Goal: Navigation & Orientation: Find specific page/section

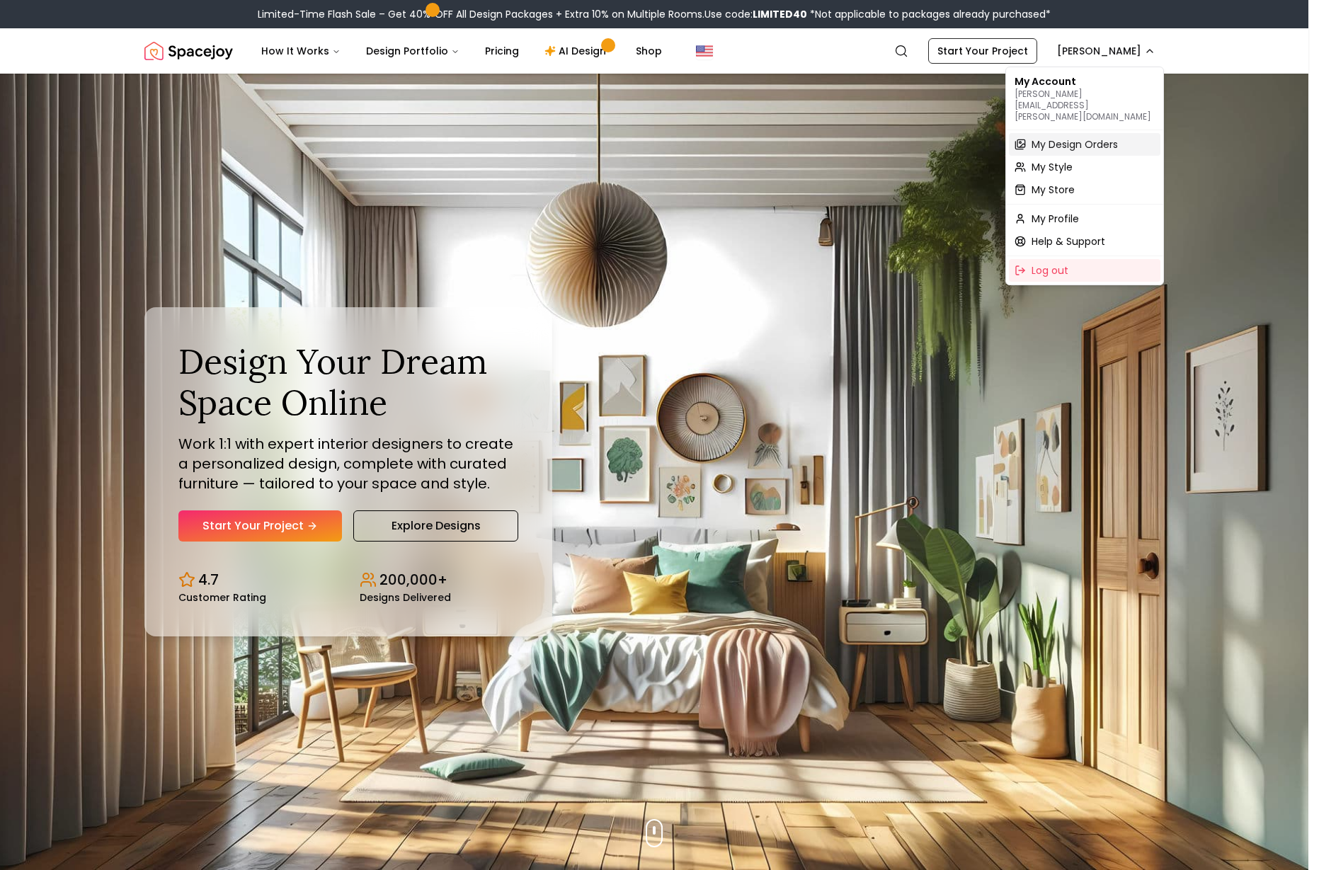
click at [1102, 137] on span "My Design Orders" at bounding box center [1075, 144] width 86 height 14
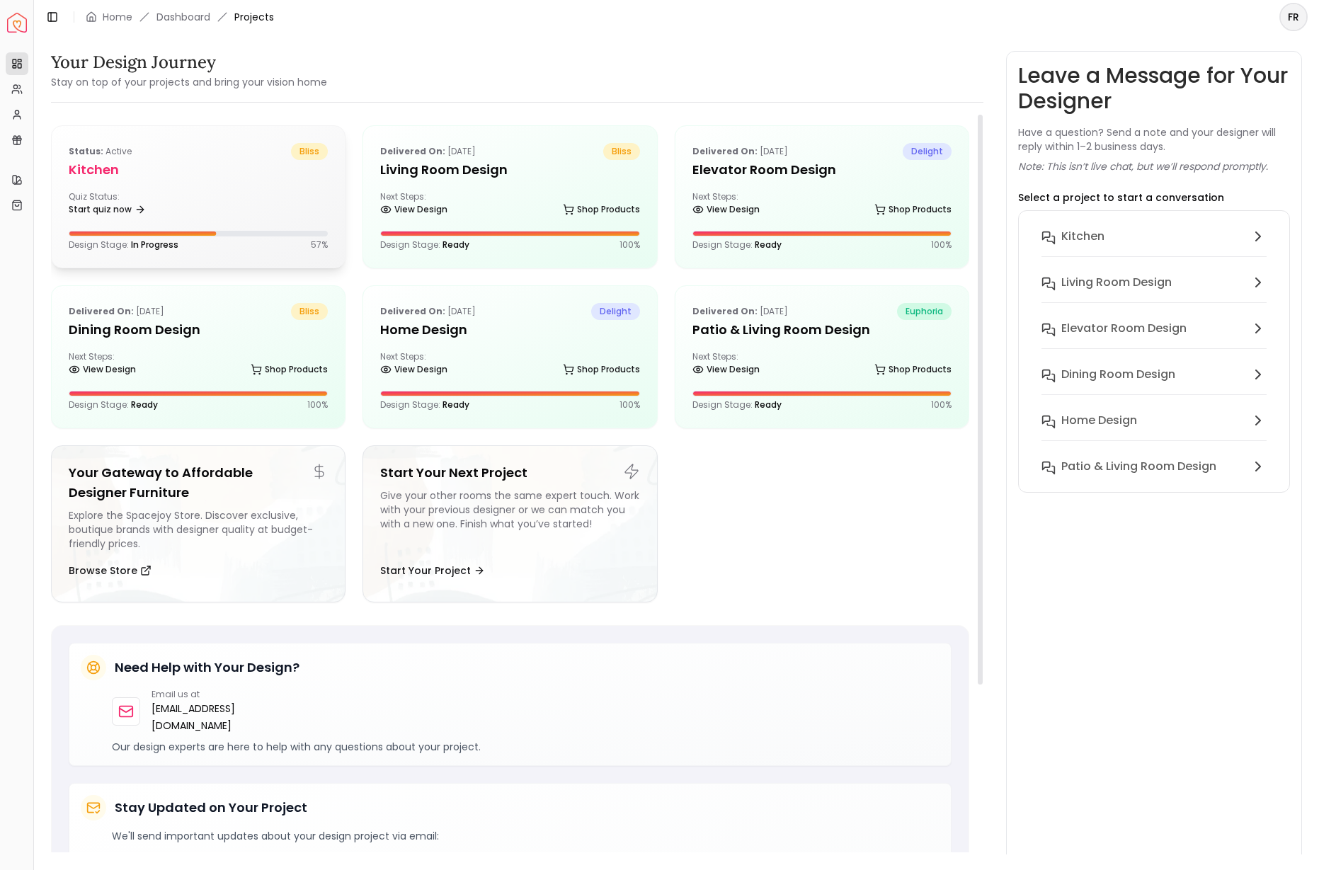
click at [118, 186] on div "Status: active bliss Kitchen Quiz Status: Start quiz now Design Stage: In Progr…" at bounding box center [198, 197] width 293 height 142
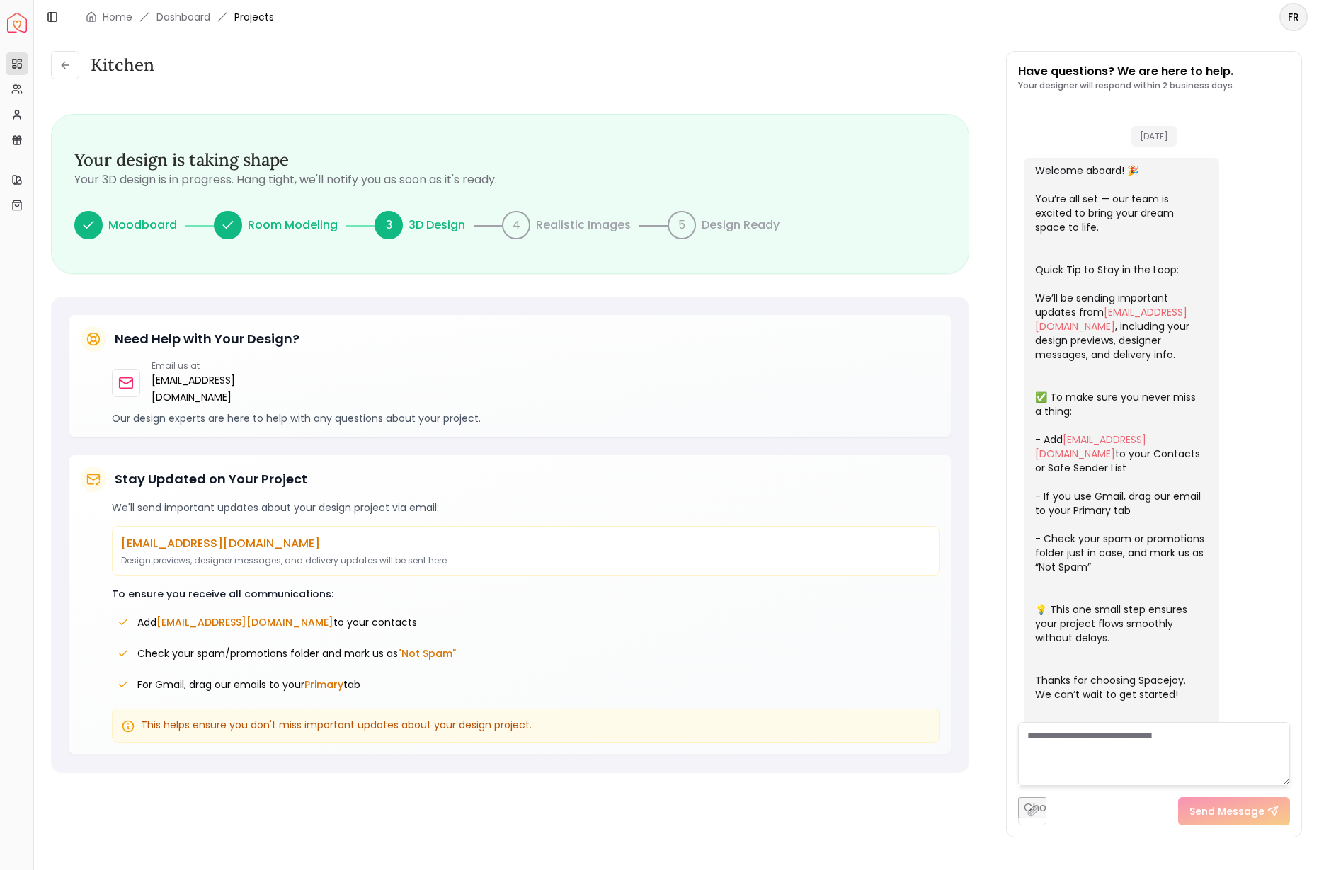
scroll to position [216, 0]
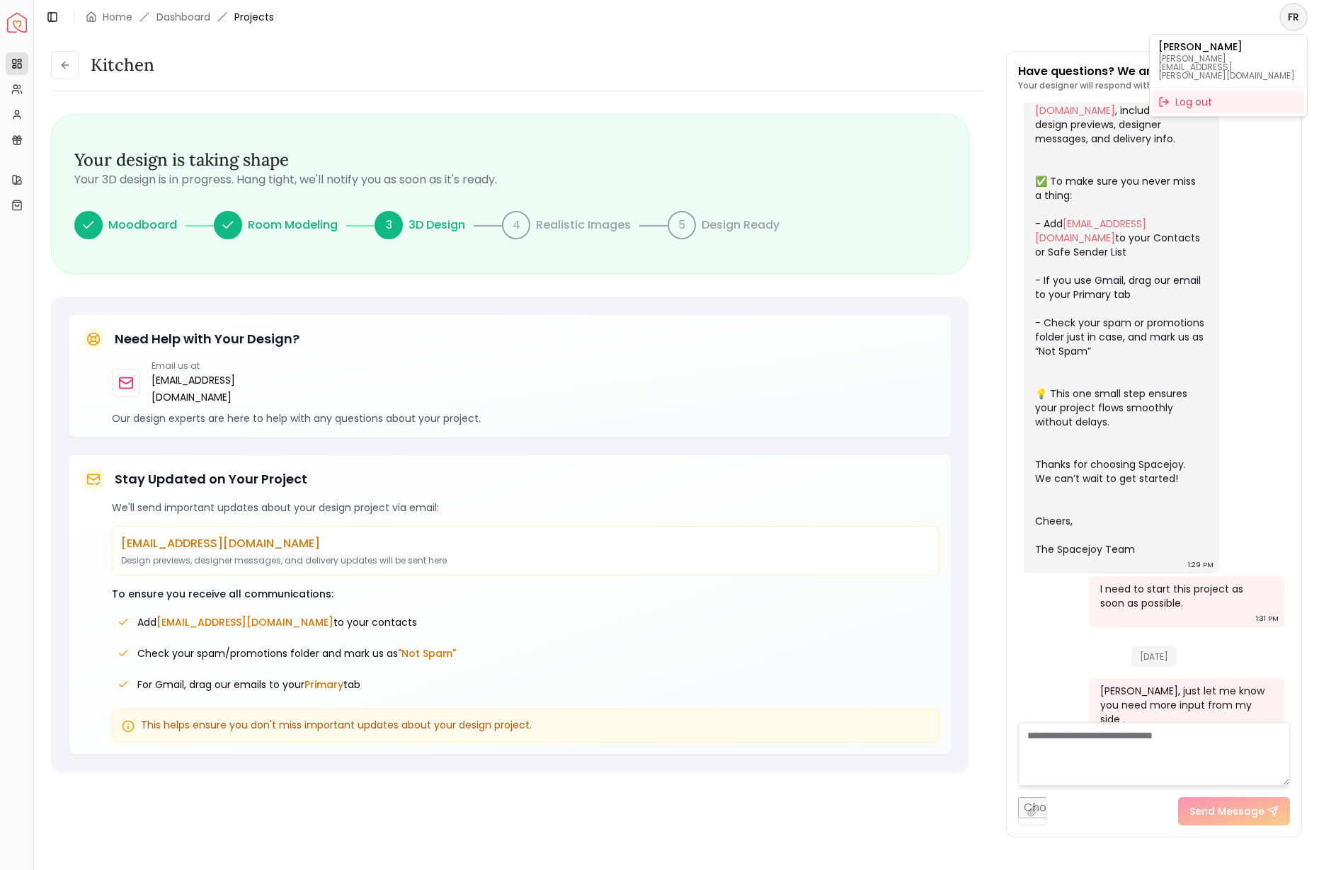
click at [1300, 28] on html "Spacejoy Dashboard Overview Projects My Referrals My Profile Gift Card Balance …" at bounding box center [659, 435] width 1319 height 870
click at [64, 66] on html "Spacejoy Dashboard Overview Projects My Referrals My Profile Gift Card Balance …" at bounding box center [659, 435] width 1319 height 870
click at [68, 67] on icon at bounding box center [64, 64] width 11 height 11
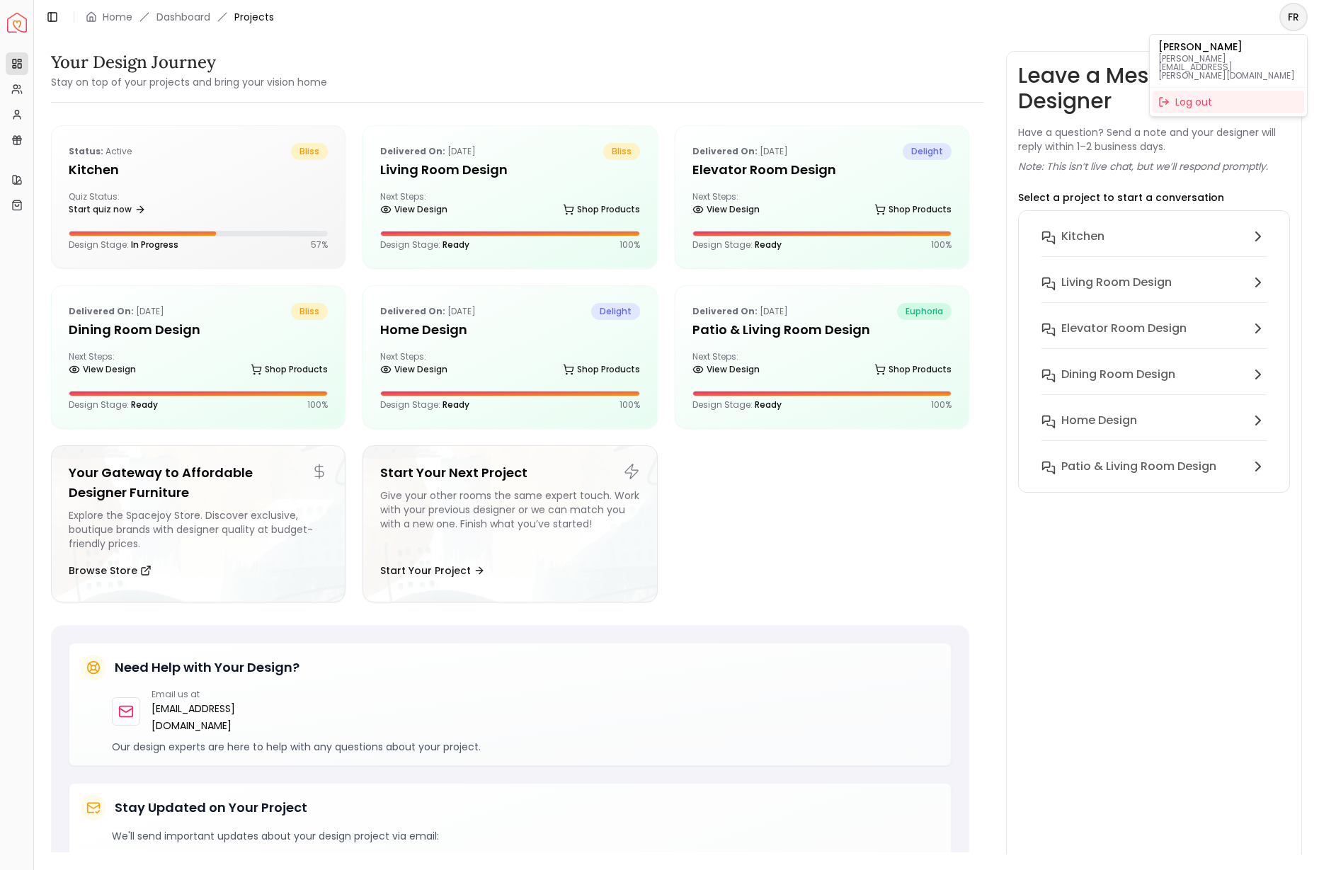
click at [1293, 18] on html "Spacejoy Dashboard Overview Projects My Referrals My Profile Gift Card Balance …" at bounding box center [659, 435] width 1319 height 870
click at [902, 81] on html "Spacejoy Dashboard Overview Projects My Referrals My Profile Gift Card Balance …" at bounding box center [659, 435] width 1319 height 870
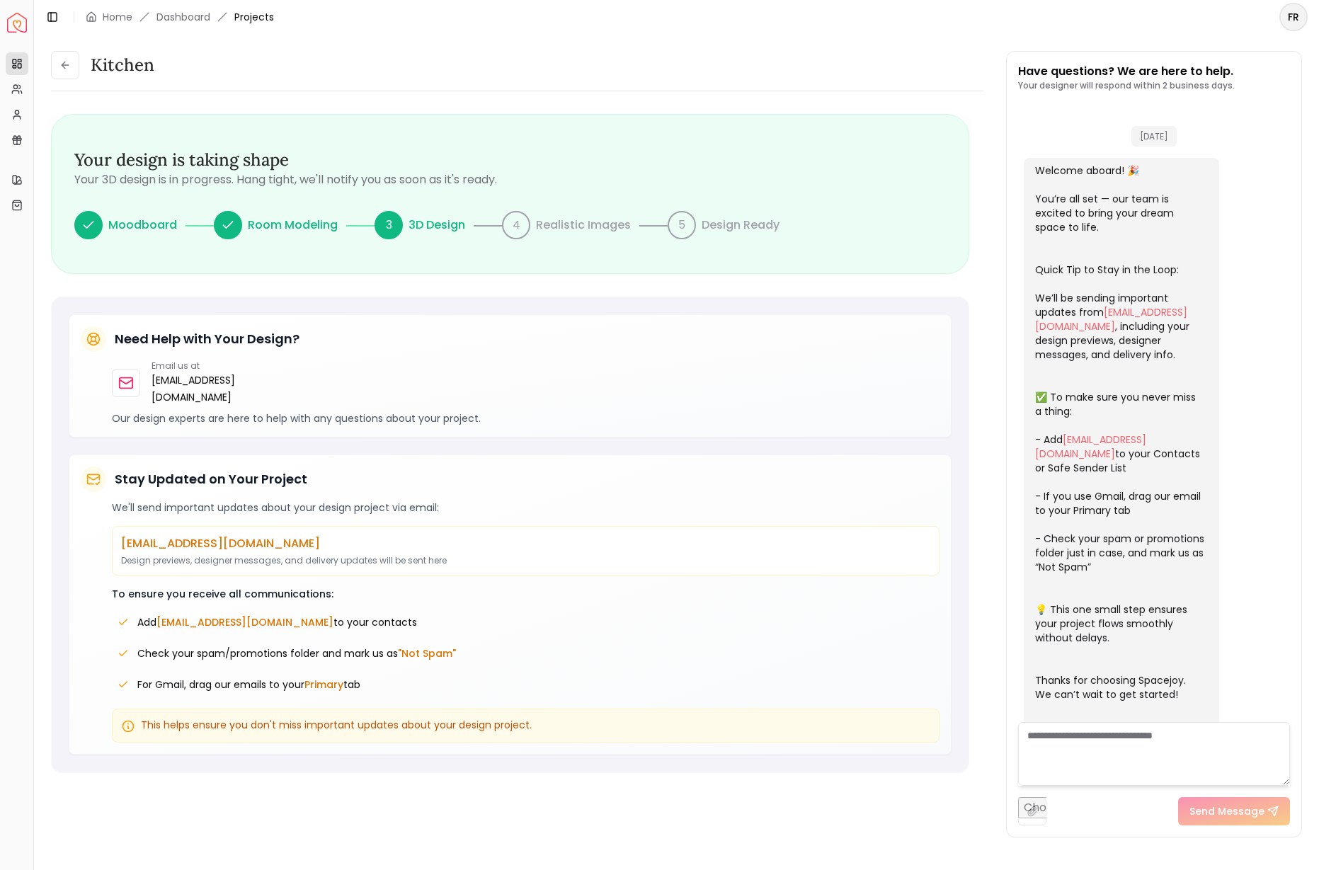
scroll to position [216, 0]
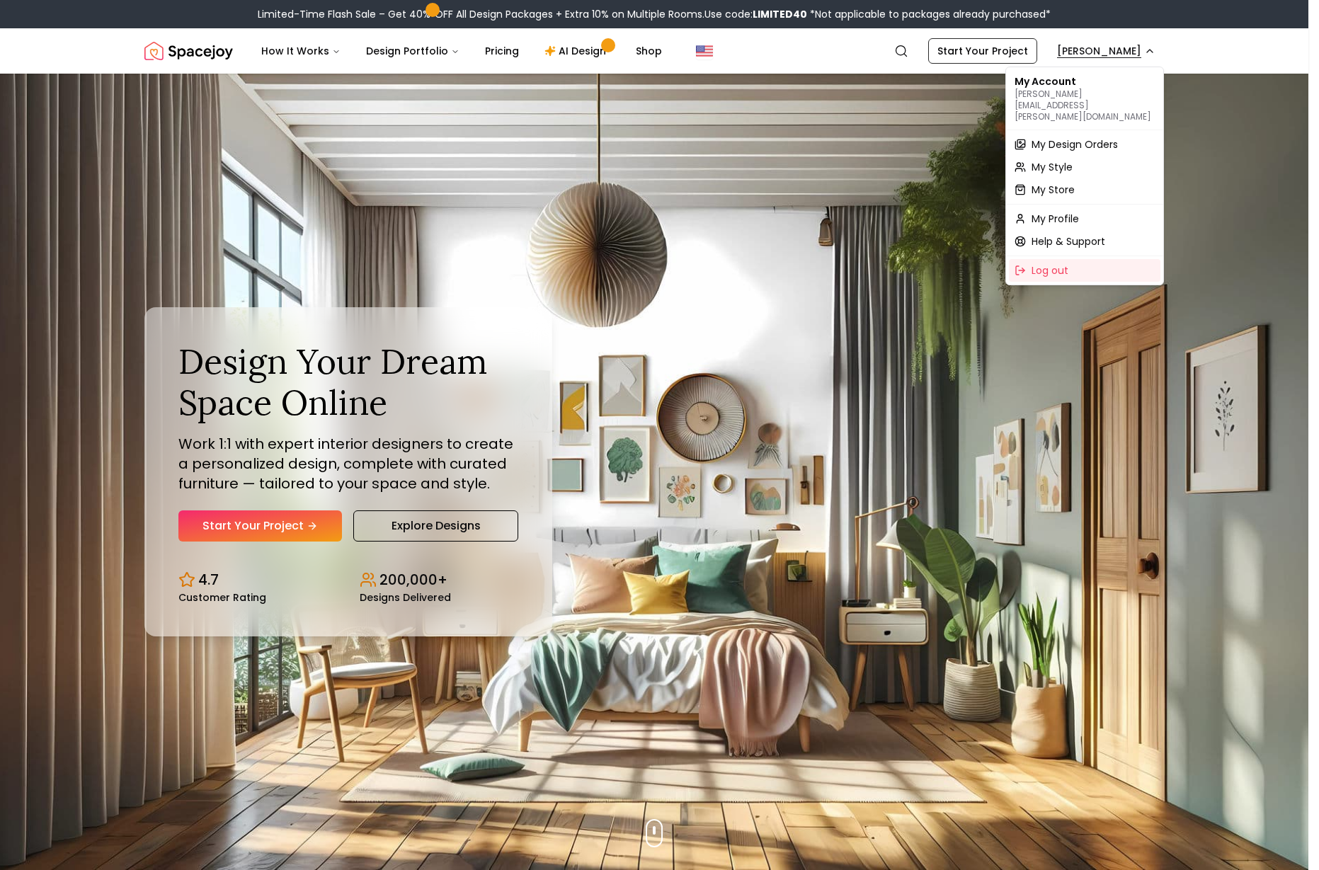
click at [1064, 183] on span "My Store" at bounding box center [1053, 190] width 43 height 14
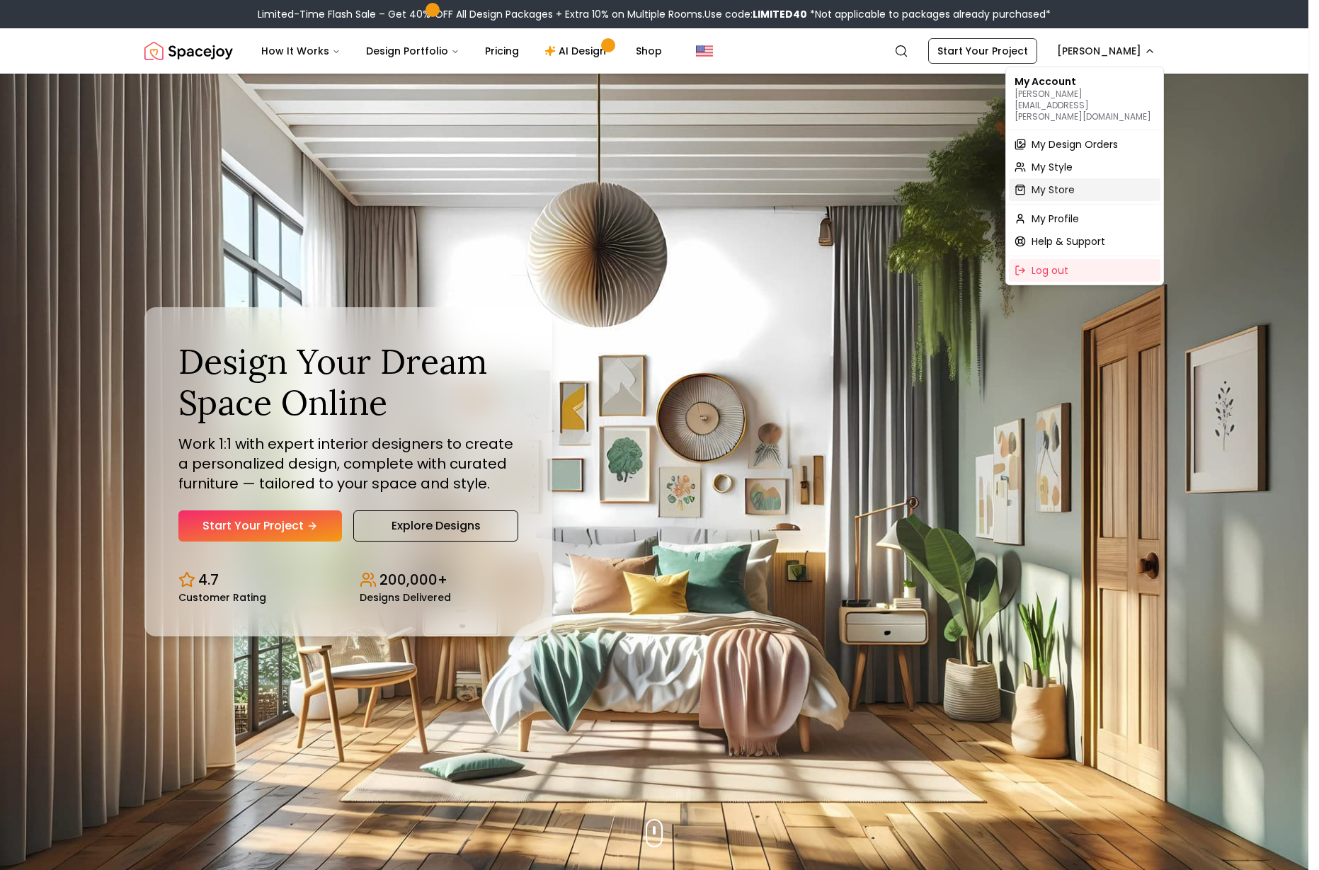
click at [1110, 178] on div "My Store" at bounding box center [1085, 189] width 152 height 23
